Goal: Check status: Check status

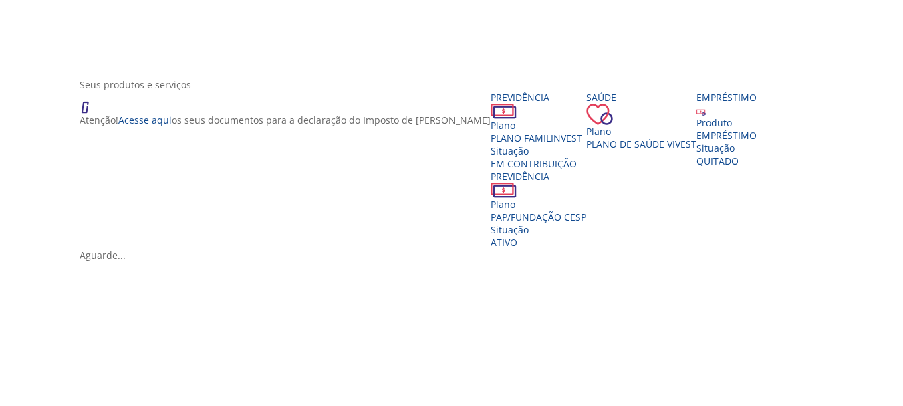
scroll to position [201, 0]
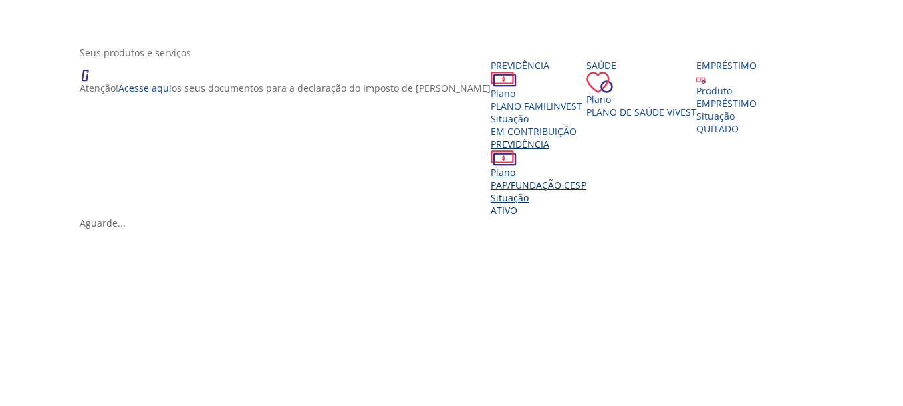
click at [586, 188] on span "PAP/FUNDAÇÃO CESP" at bounding box center [539, 184] width 96 height 13
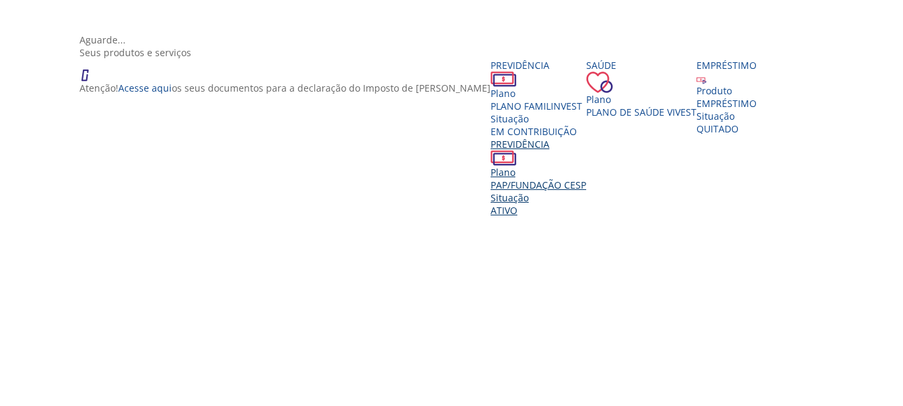
scroll to position [201, 0]
click at [572, 180] on span "PAP/FUNDAÇÃO CESP" at bounding box center [539, 184] width 96 height 13
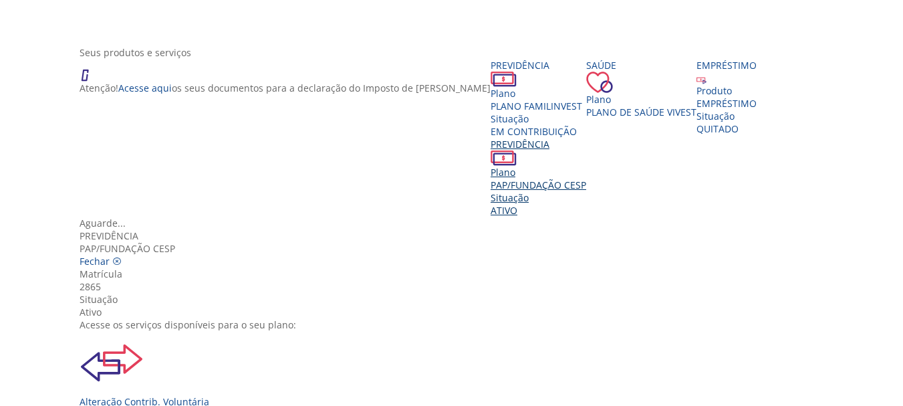
scroll to position [149, 0]
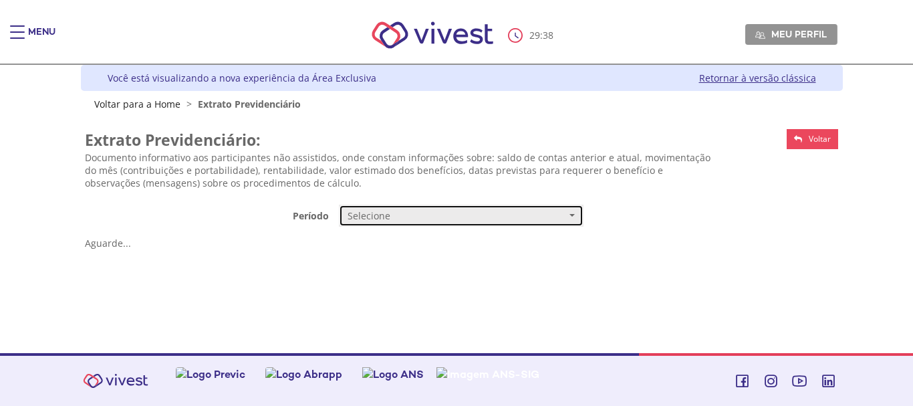
click at [399, 218] on span "Selecione" at bounding box center [457, 215] width 219 height 13
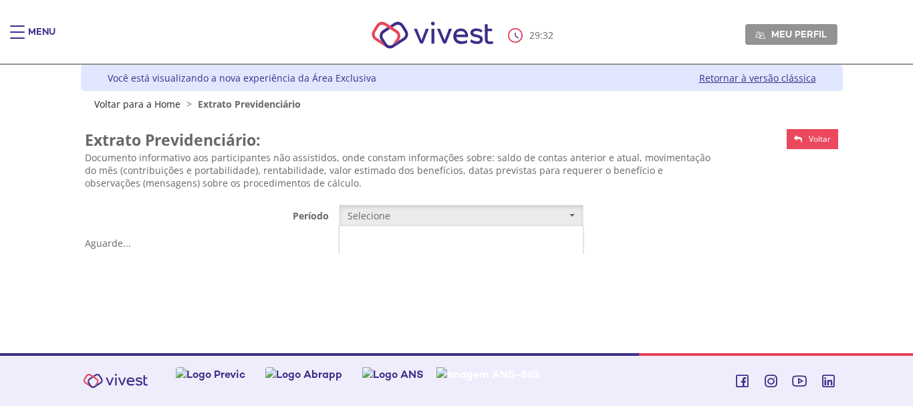
click at [388, 239] on link "Mensal" at bounding box center [461, 240] width 243 height 23
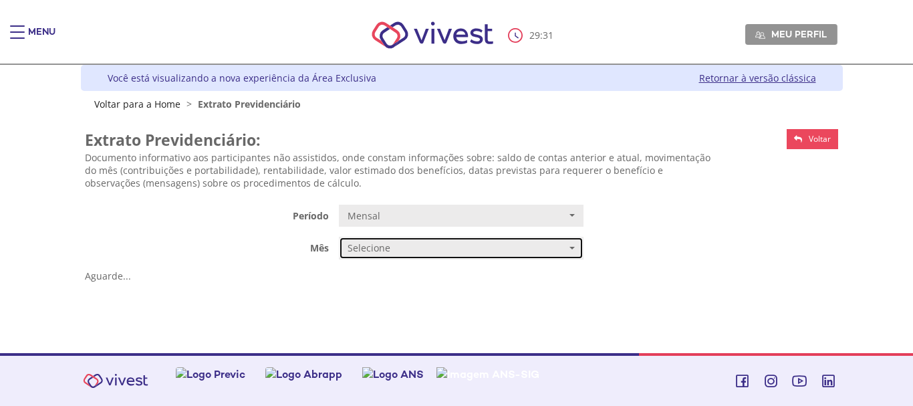
click at [367, 251] on span "Selecione" at bounding box center [457, 247] width 219 height 13
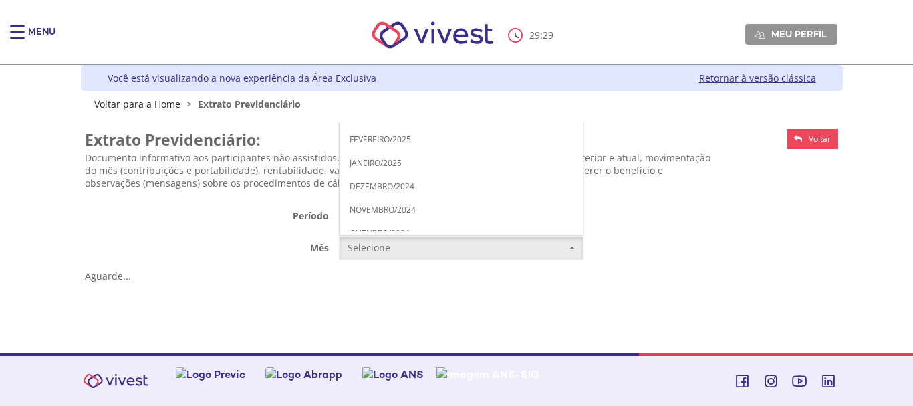
click at [758, 263] on div "**********" at bounding box center [462, 204] width 754 height 164
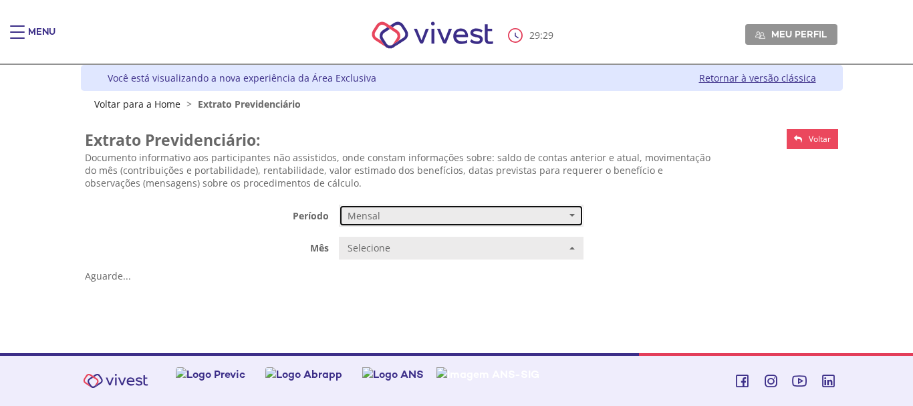
click at [398, 207] on button "Mensal" at bounding box center [461, 216] width 245 height 23
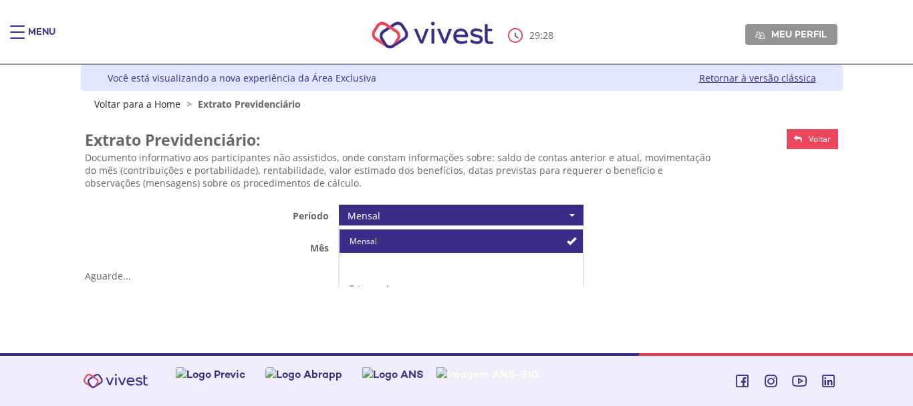
click at [378, 267] on span "Trimestral de 2014 até 09/2017" at bounding box center [405, 264] width 110 height 11
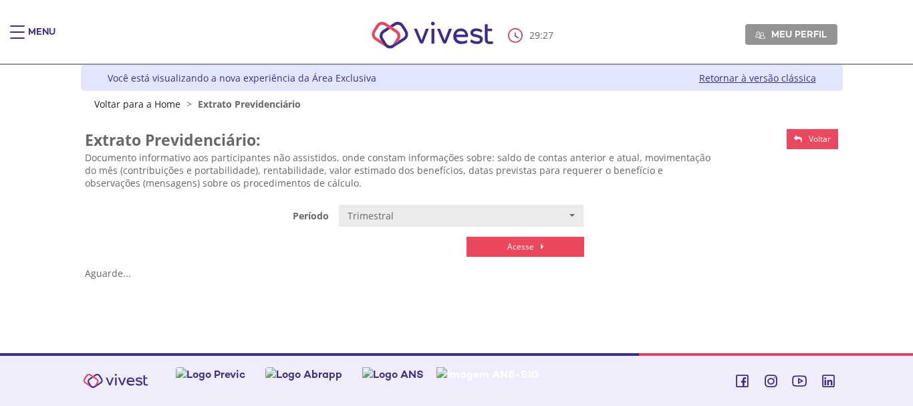
click at [551, 241] on link "Acesse" at bounding box center [526, 247] width 118 height 20
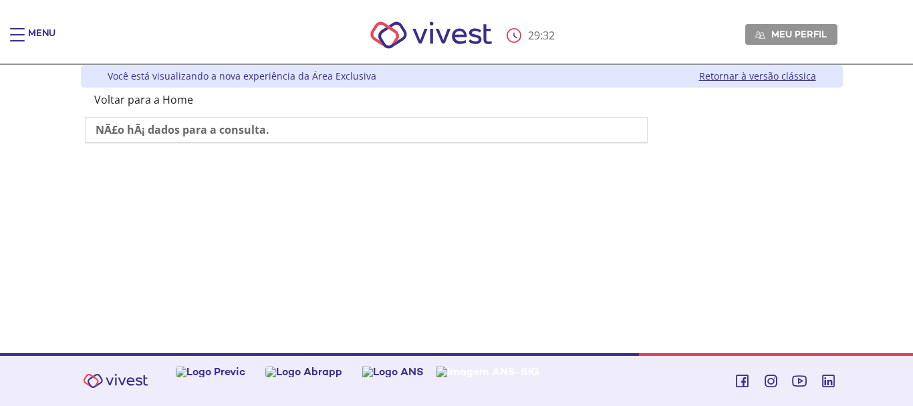
click at [123, 107] on div "Z7_I2KE1AG0L812E06EEDUM5P3G40 Funcesp - Novo Extrato Previdencia Portlet Menu d…" at bounding box center [462, 143] width 762 height 77
click at [123, 98] on link "Voltar para a Home" at bounding box center [143, 99] width 99 height 15
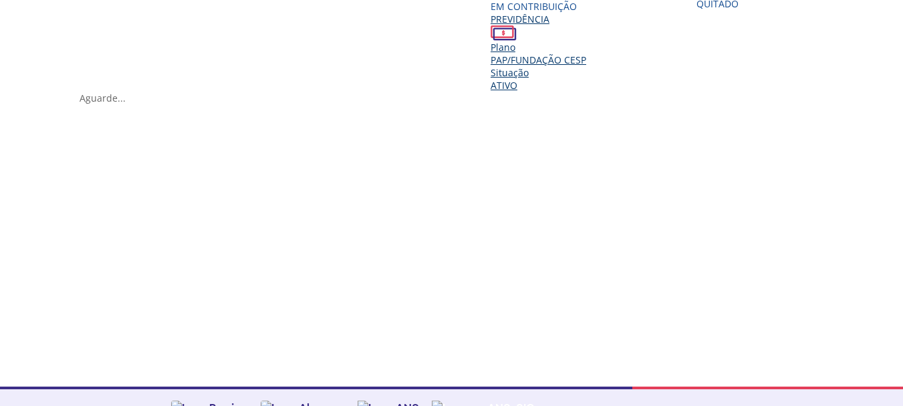
scroll to position [334, 0]
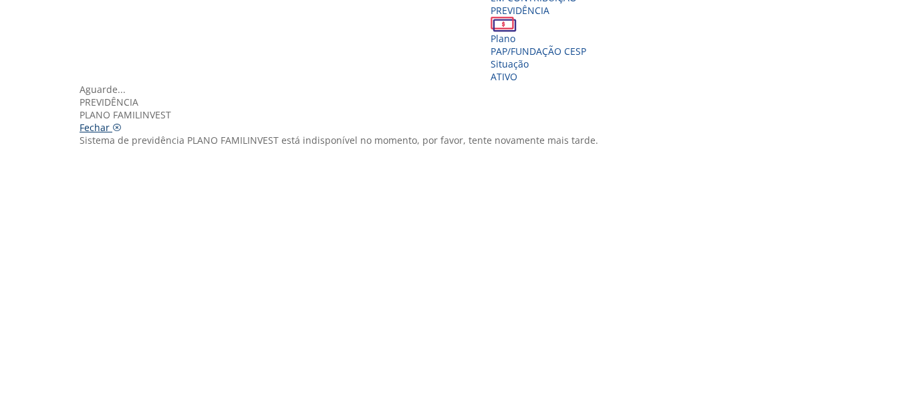
click at [122, 123] on icon "Vivest" at bounding box center [116, 127] width 9 height 9
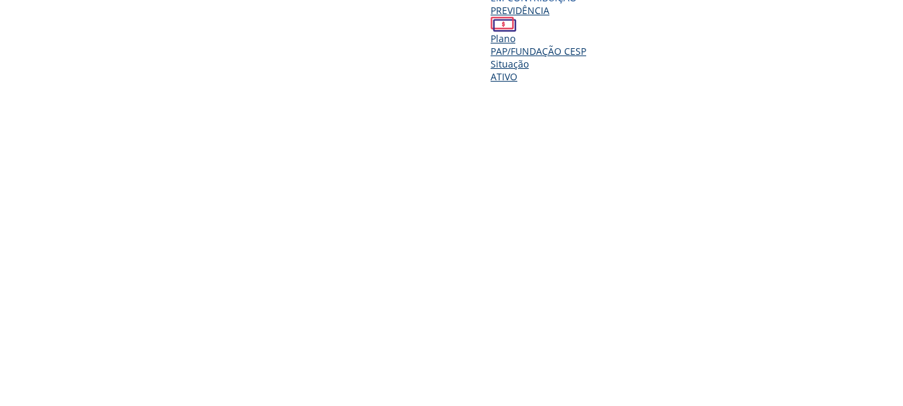
click at [581, 49] on span "PAP/FUNDAÇÃO CESP" at bounding box center [539, 51] width 96 height 13
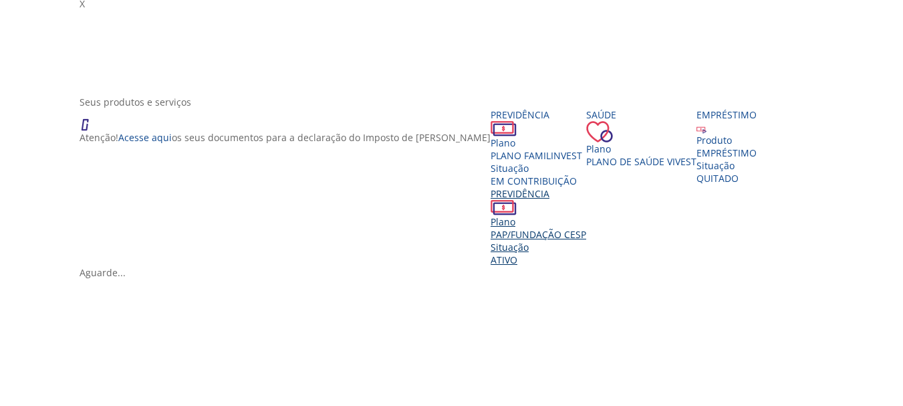
scroll to position [255, 0]
